Goal: Task Accomplishment & Management: Manage account settings

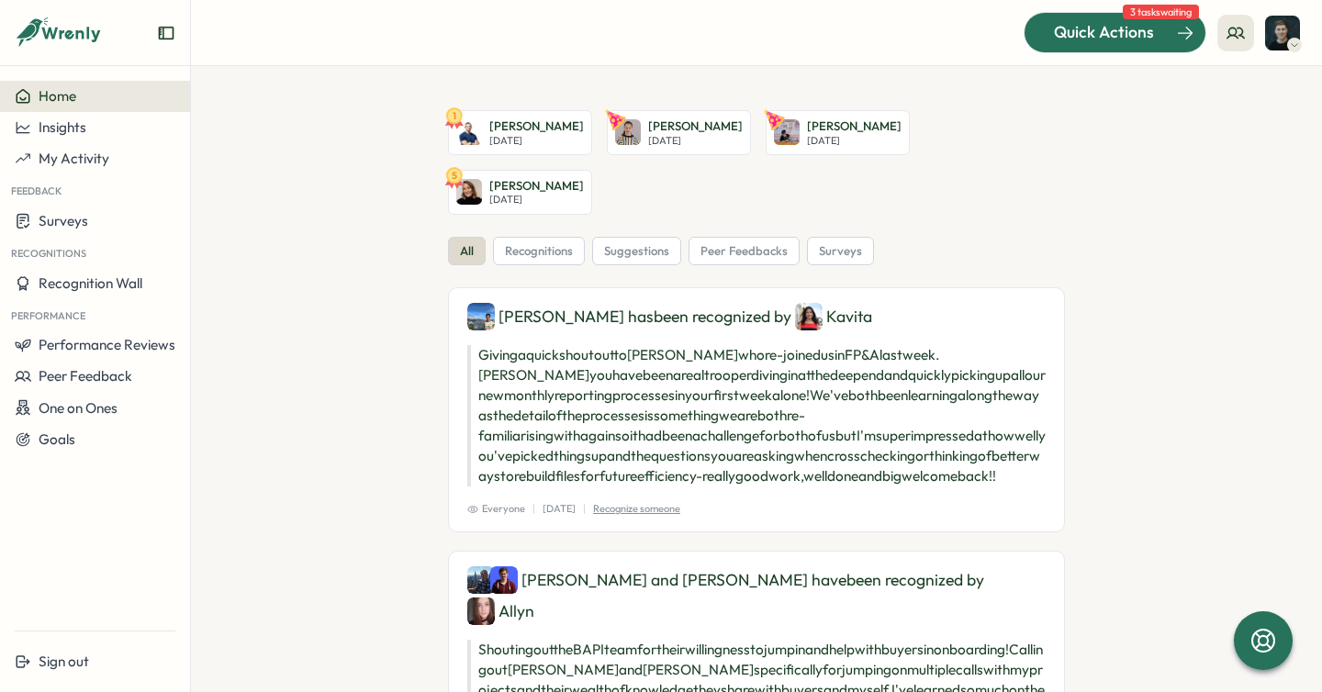
click at [1081, 43] on span "Quick Actions" at bounding box center [1104, 32] width 100 height 24
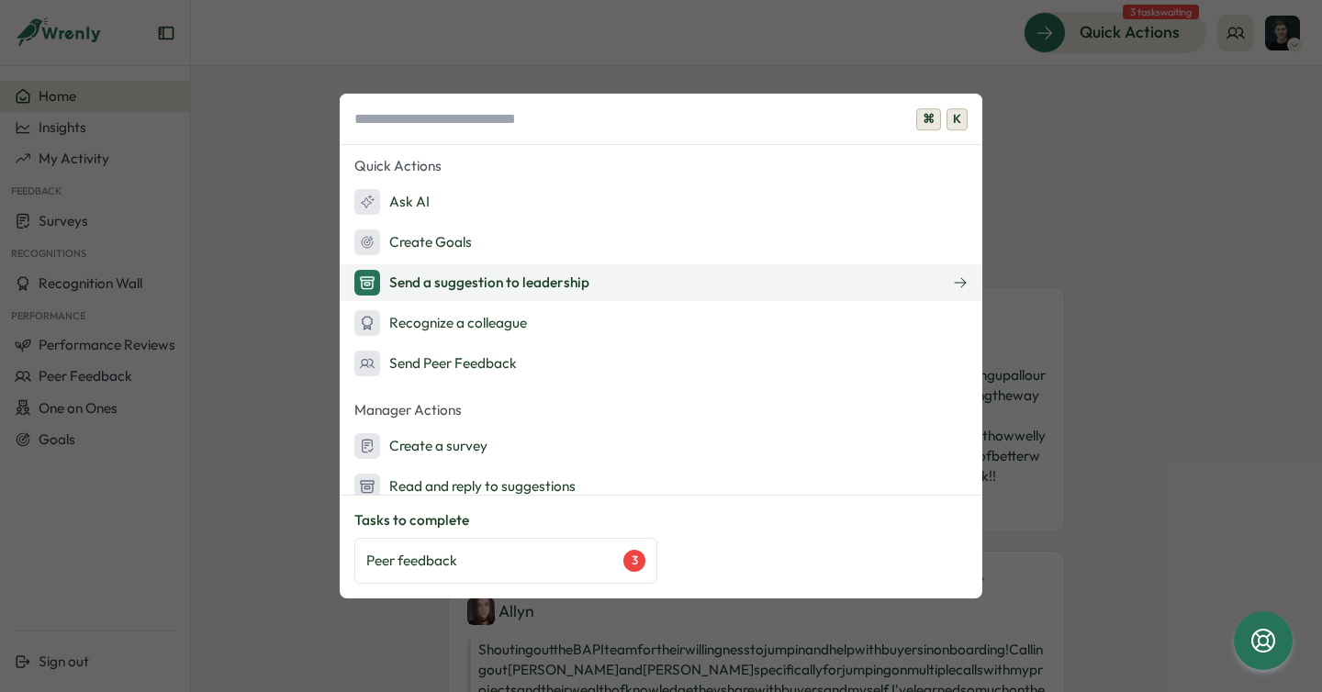
scroll to position [221, 0]
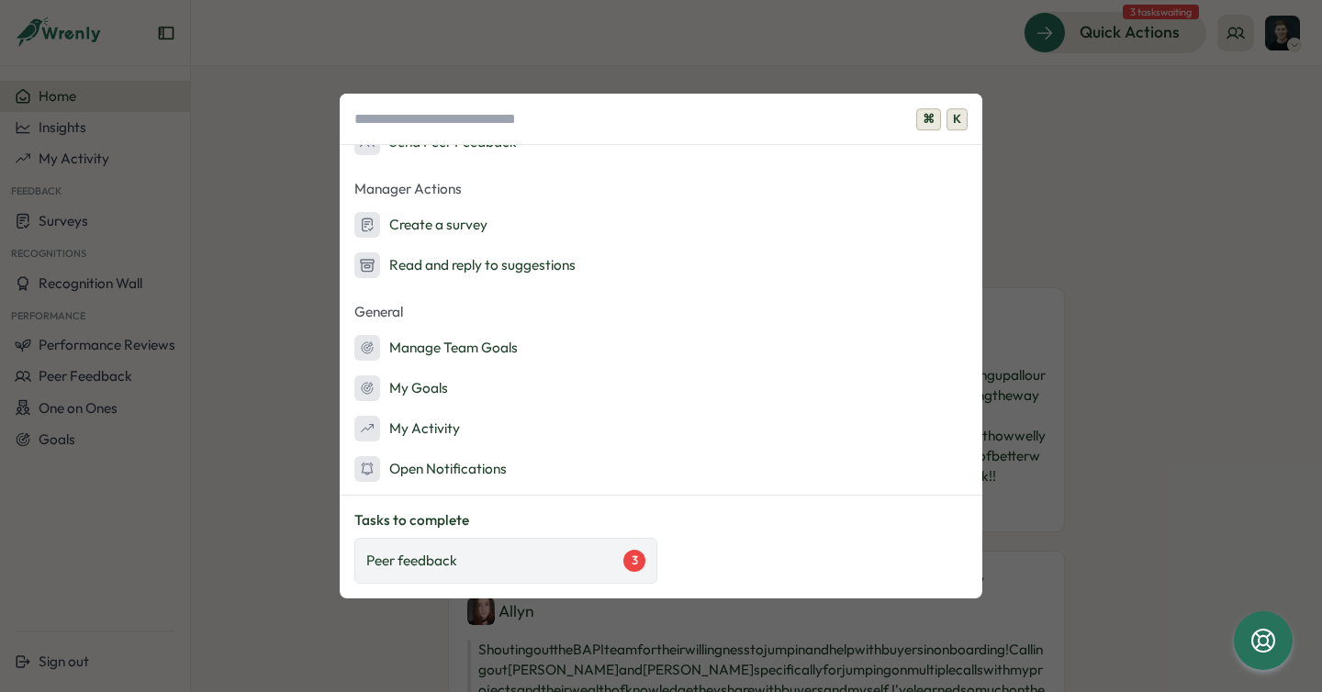
click at [555, 543] on div "Peer feedback 3" at bounding box center [505, 561] width 303 height 46
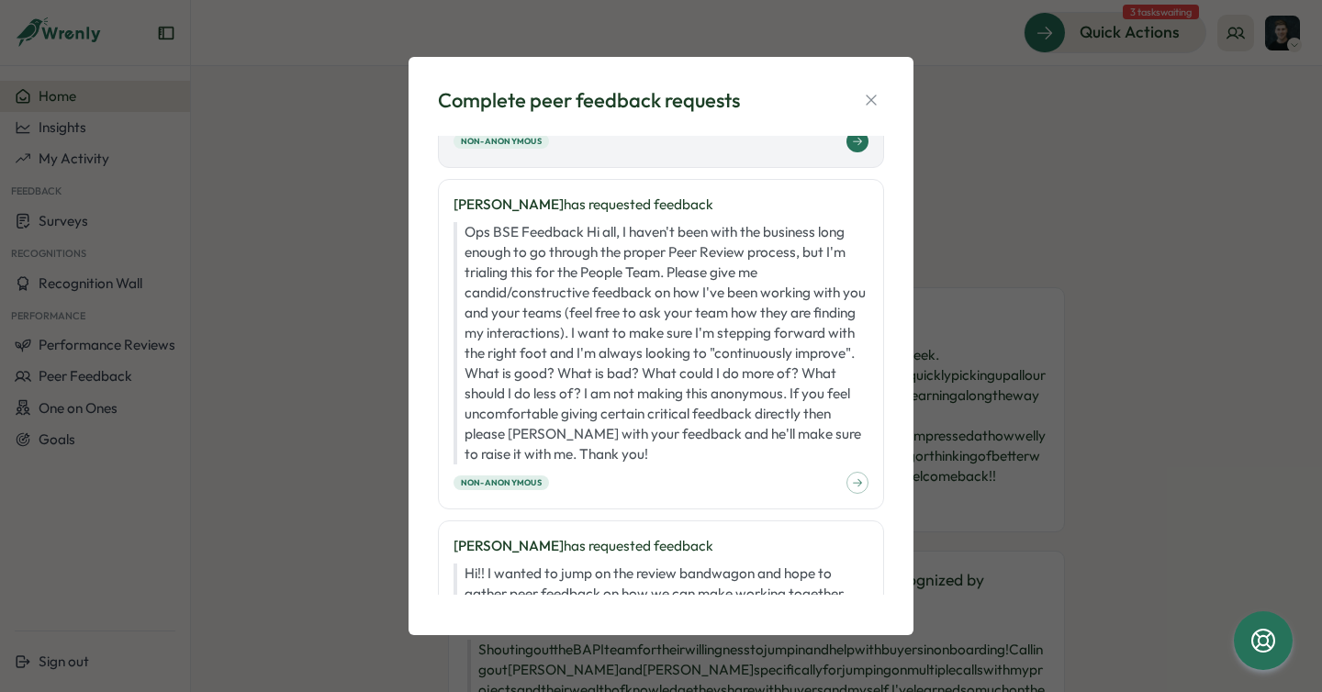
scroll to position [0, 0]
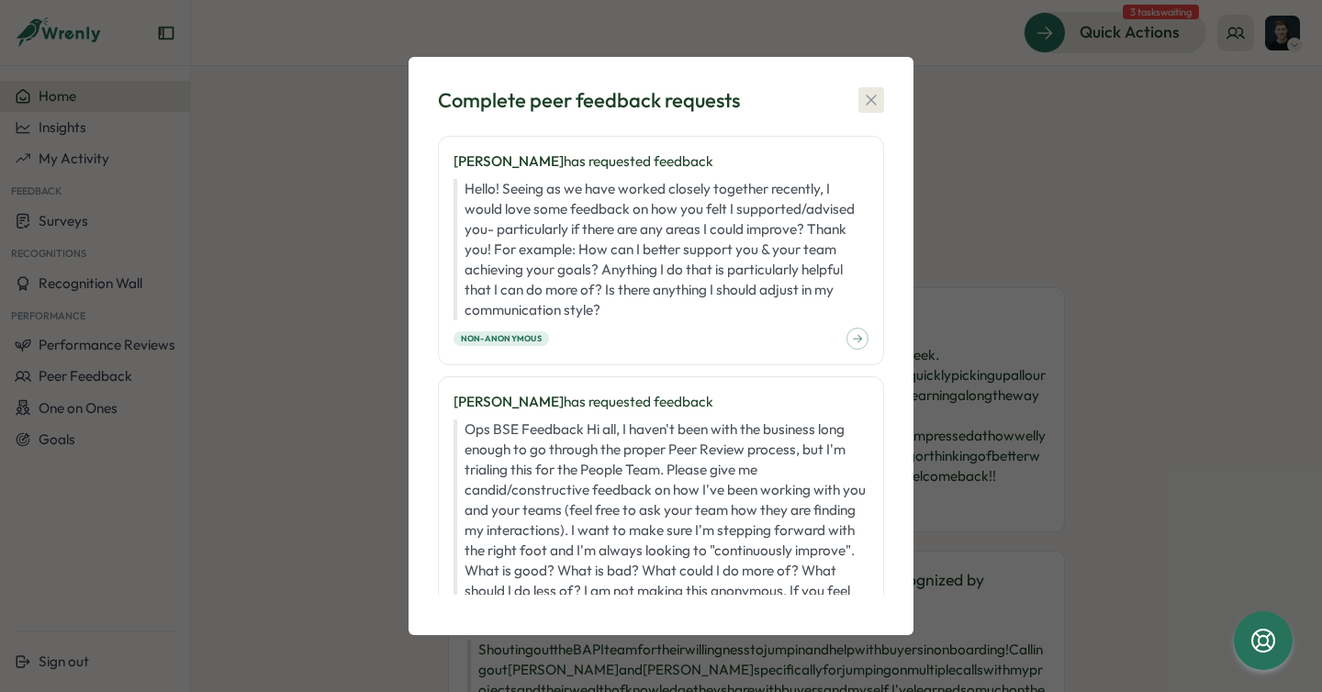
click at [868, 96] on icon "button" at bounding box center [871, 100] width 10 height 10
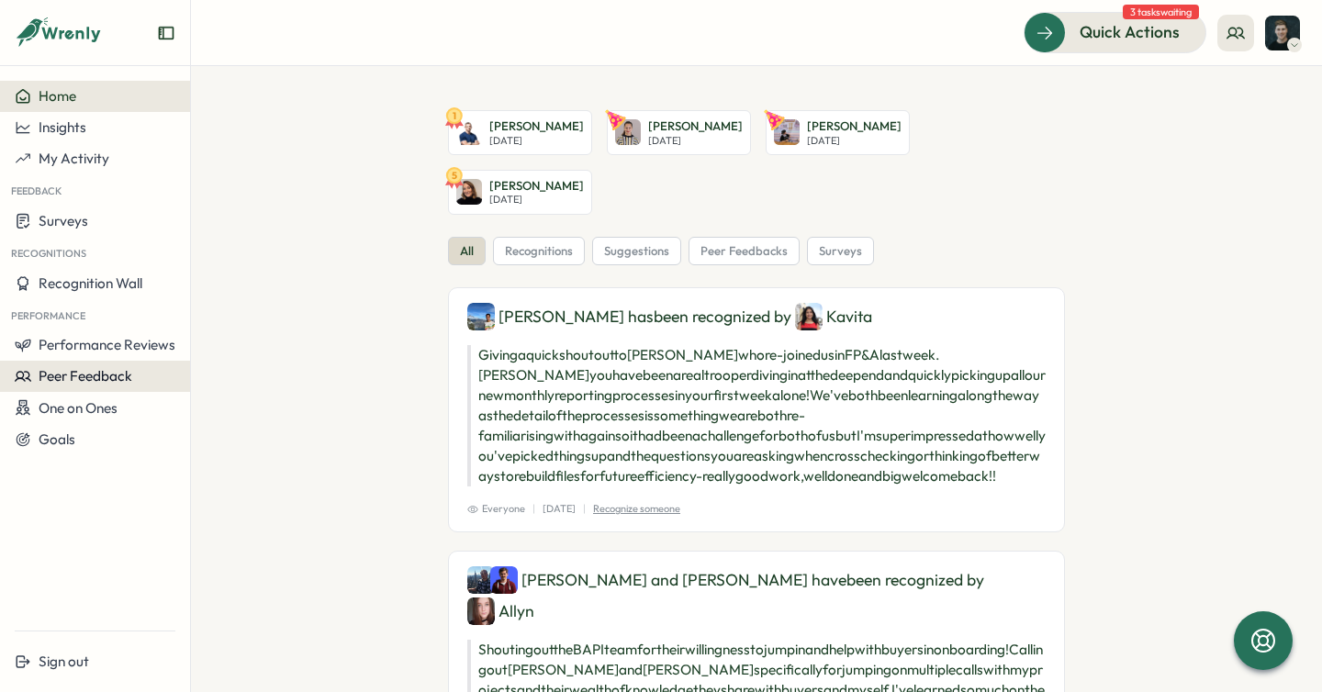
click at [130, 361] on button "Peer Feedback" at bounding box center [95, 376] width 190 height 31
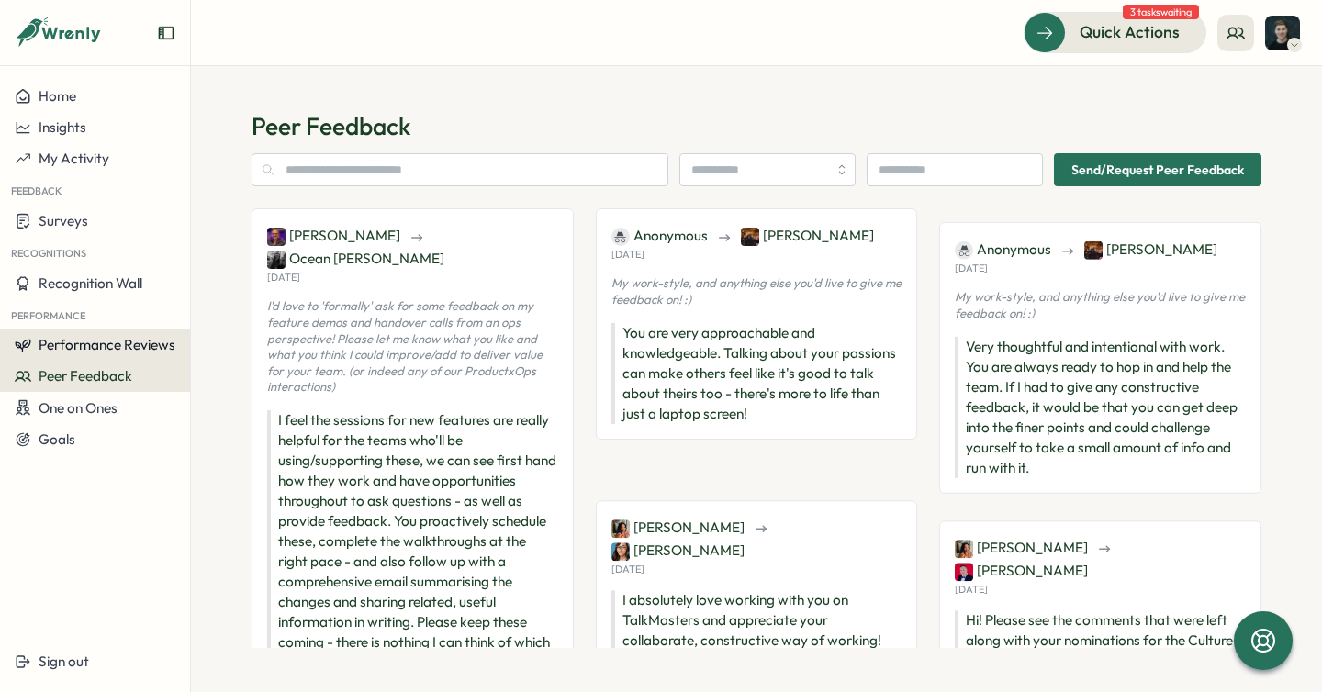
click at [124, 345] on span "Performance Reviews" at bounding box center [107, 344] width 137 height 17
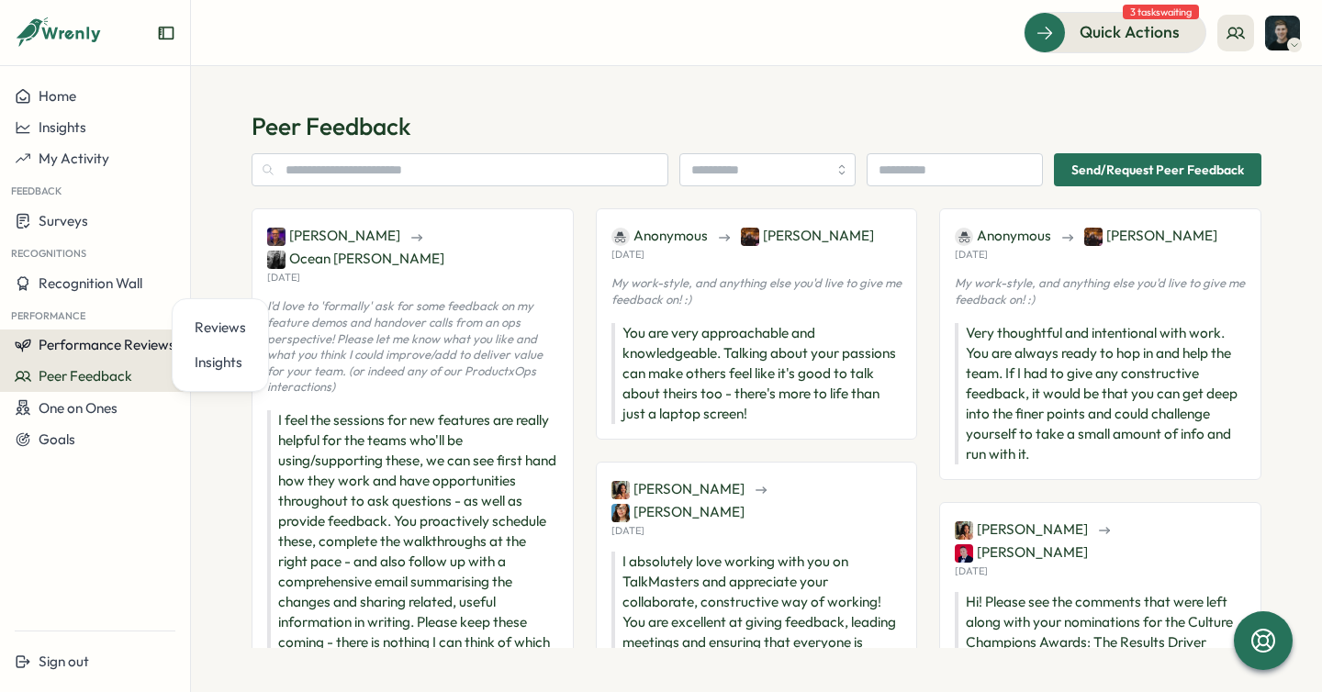
click at [117, 333] on button "Performance Reviews" at bounding box center [95, 345] width 190 height 31
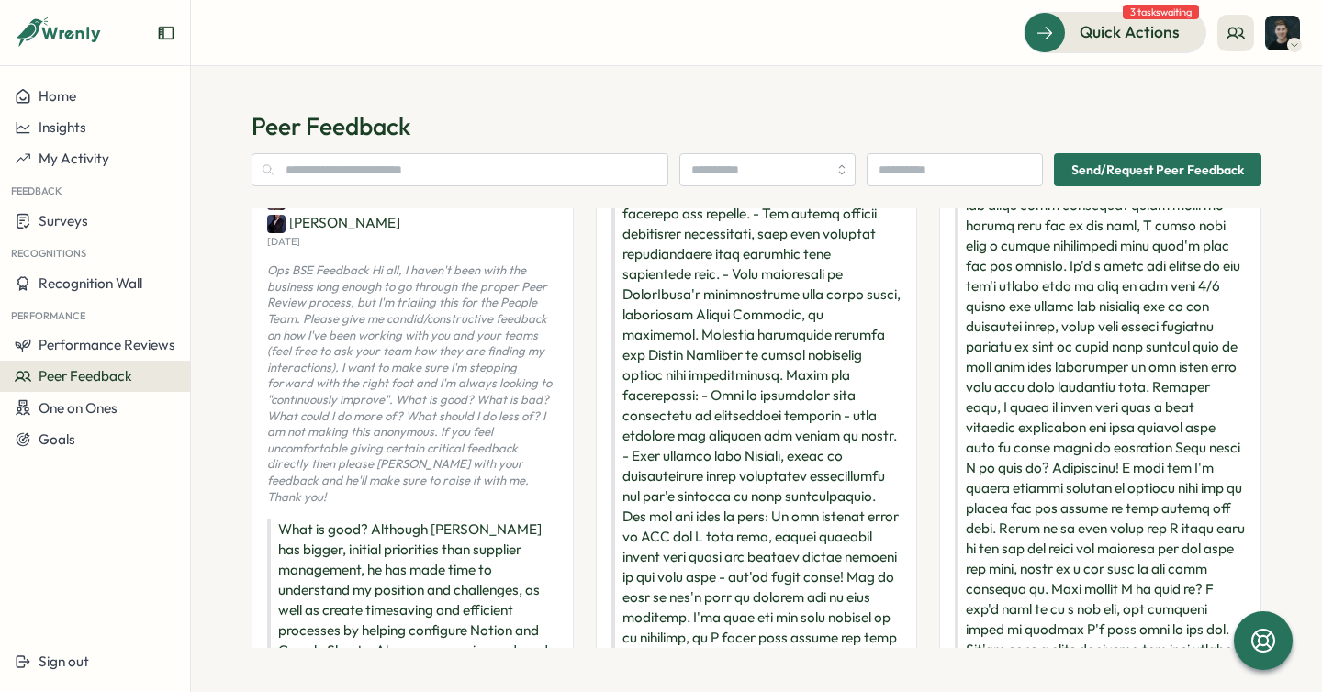
scroll to position [960, 0]
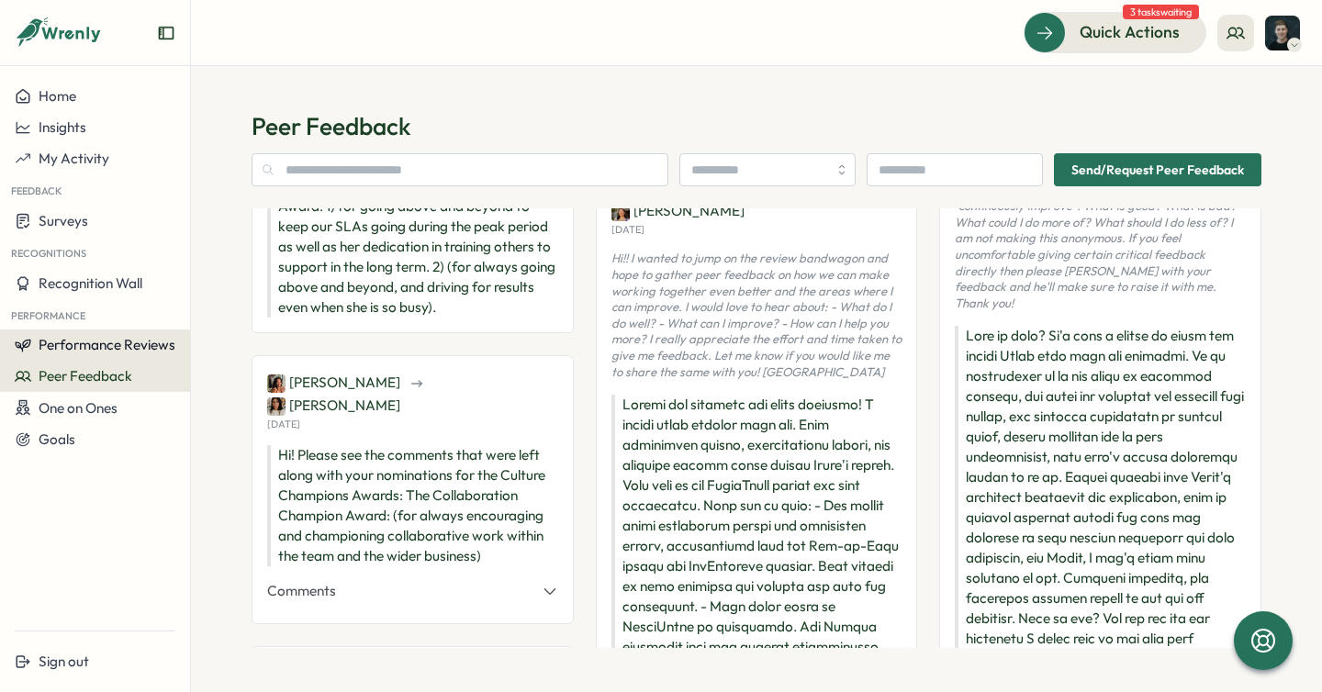
click at [168, 350] on span "Performance Reviews" at bounding box center [107, 344] width 137 height 17
click at [140, 346] on span "Performance Reviews" at bounding box center [107, 344] width 137 height 17
click at [143, 346] on span "Performance Reviews" at bounding box center [107, 344] width 137 height 17
click at [219, 326] on div "Reviews" at bounding box center [220, 328] width 51 height 20
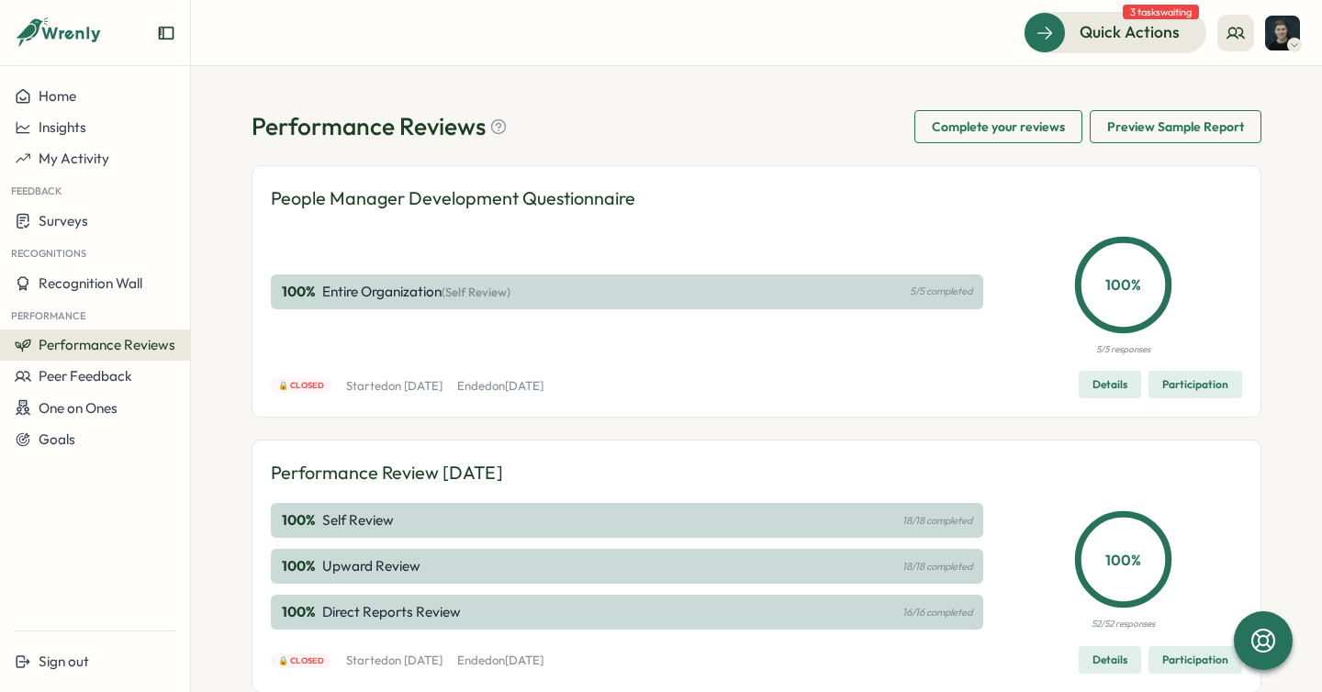
click at [219, 326] on div "Performance Reviews Complete your reviews Preview Sample Report People Manager …" at bounding box center [756, 379] width 1131 height 626
